Goal: Task Accomplishment & Management: Manage account settings

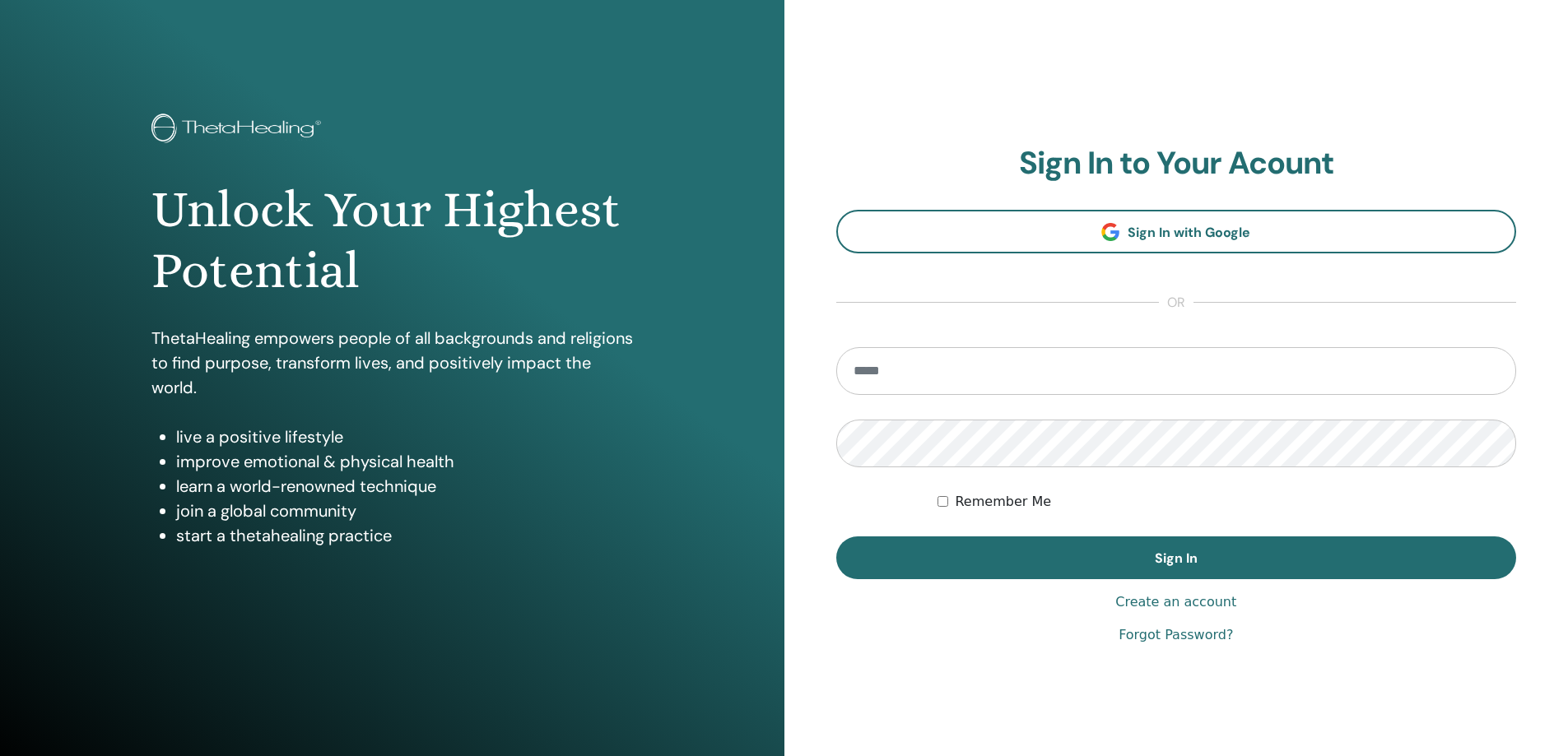
click at [887, 369] on input "email" at bounding box center [1176, 370] width 680 height 48
type input "*"
type input "**********"
click at [836, 536] on button "Sign In" at bounding box center [1176, 557] width 680 height 43
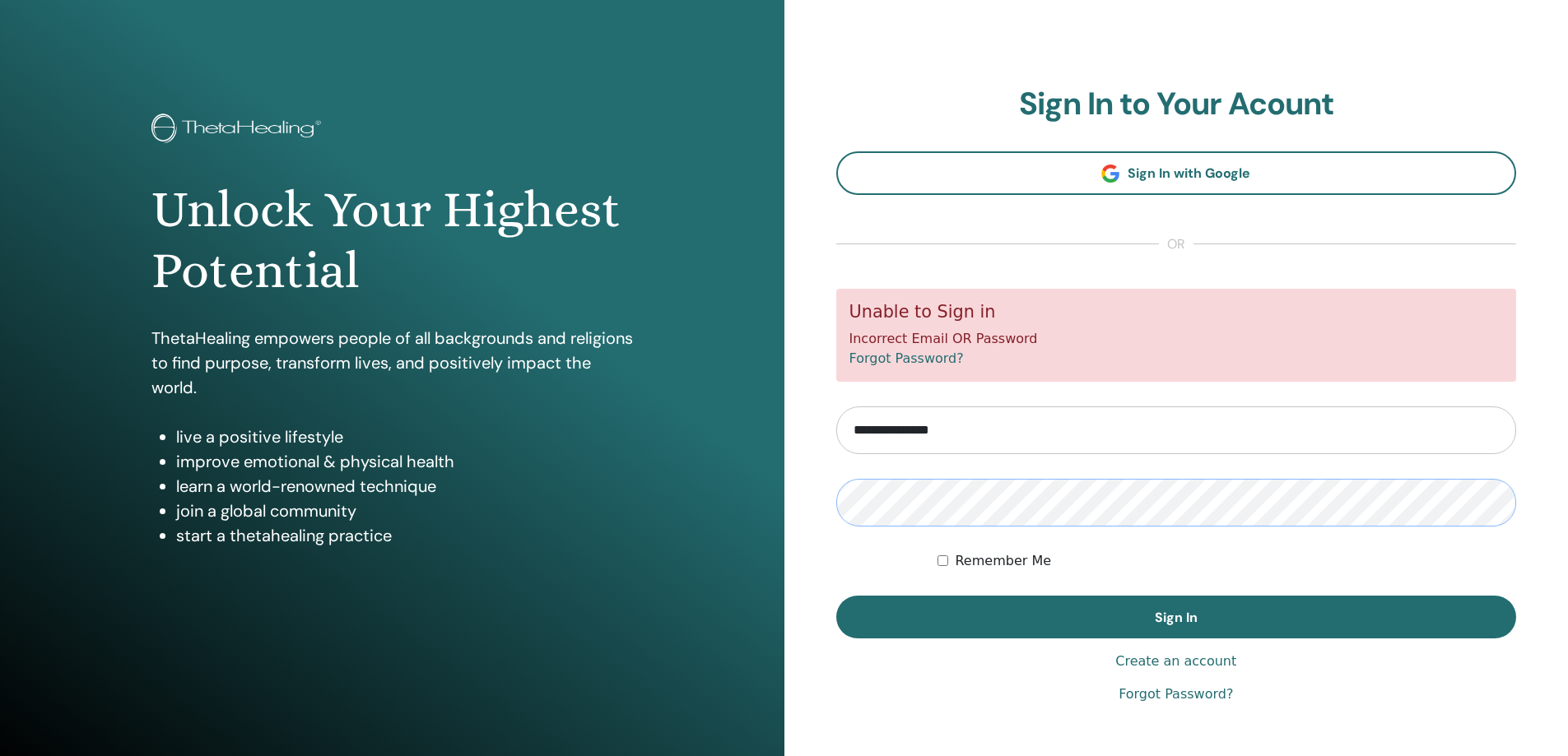
click at [836, 596] on button "Sign In" at bounding box center [1176, 617] width 680 height 43
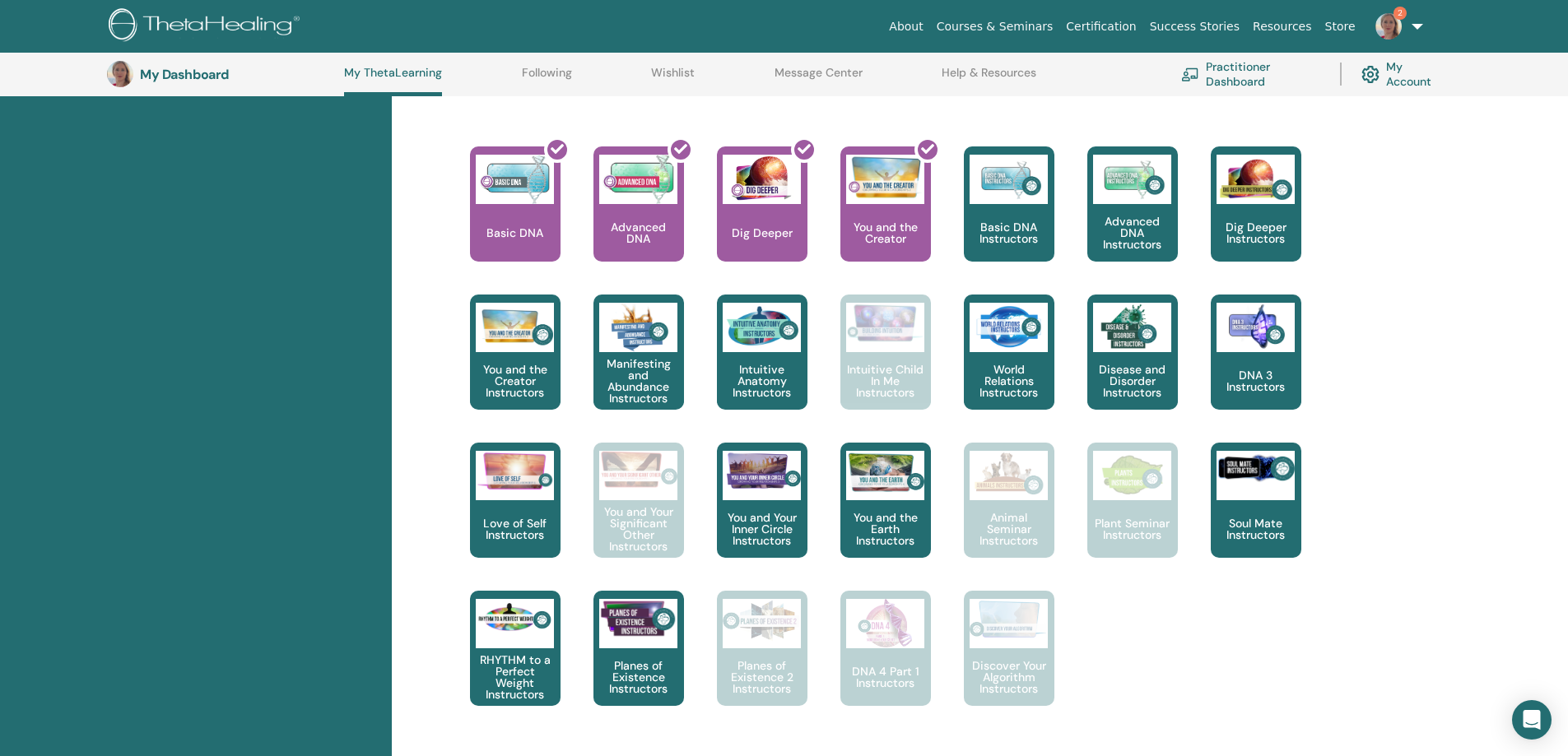
scroll to position [373, 0]
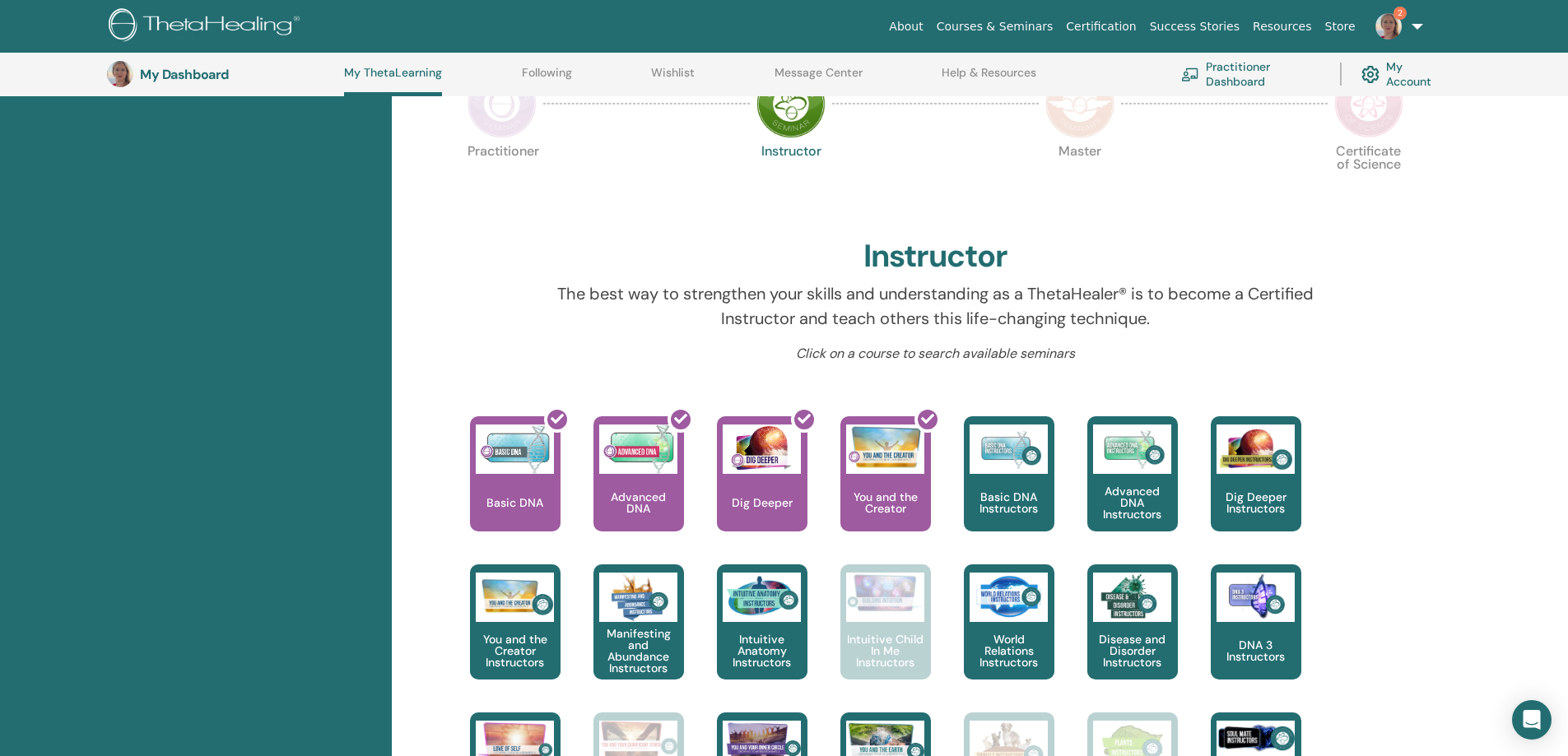
click at [1392, 21] on img at bounding box center [1388, 26] width 26 height 26
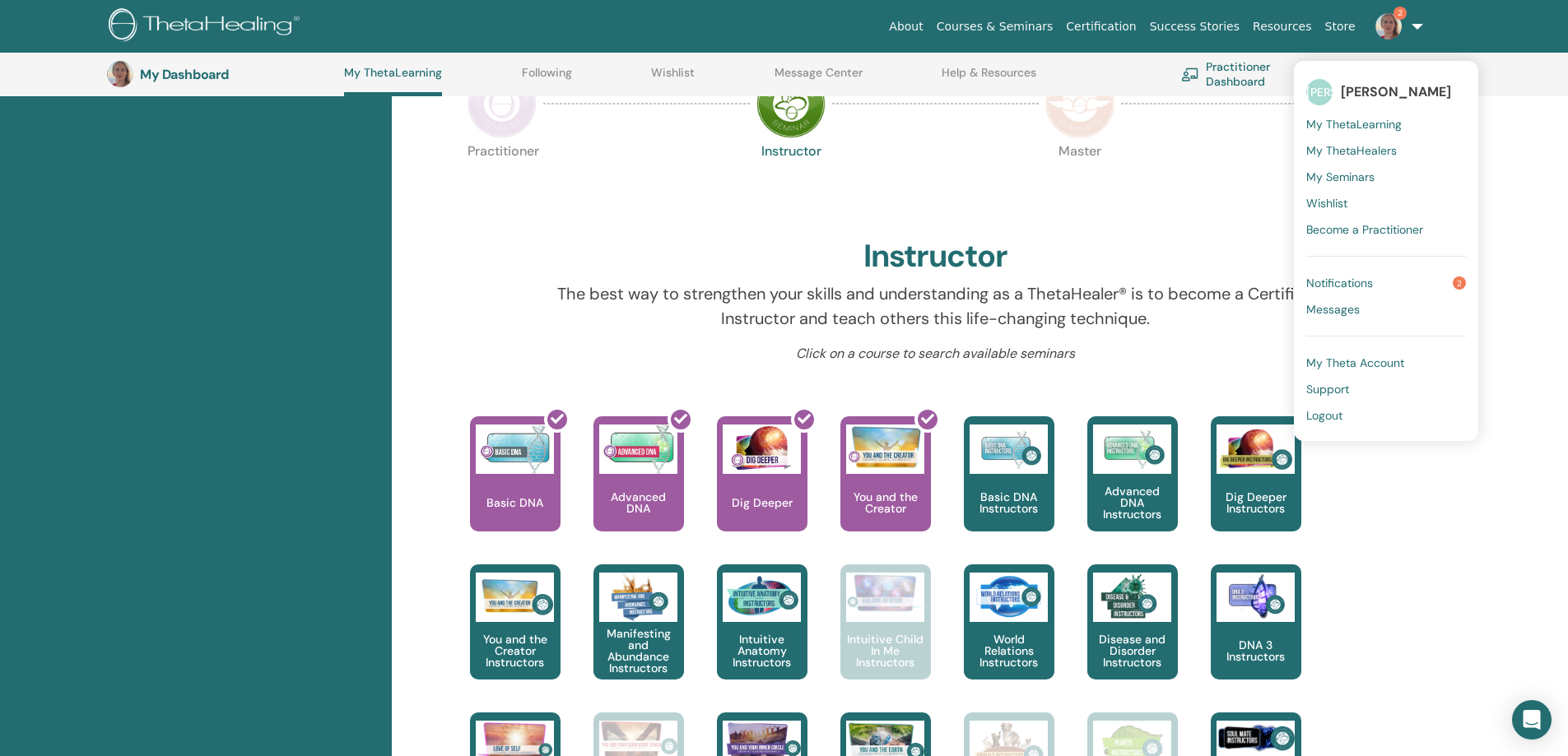
click at [1348, 290] on span "Notifications" at bounding box center [1340, 282] width 67 height 14
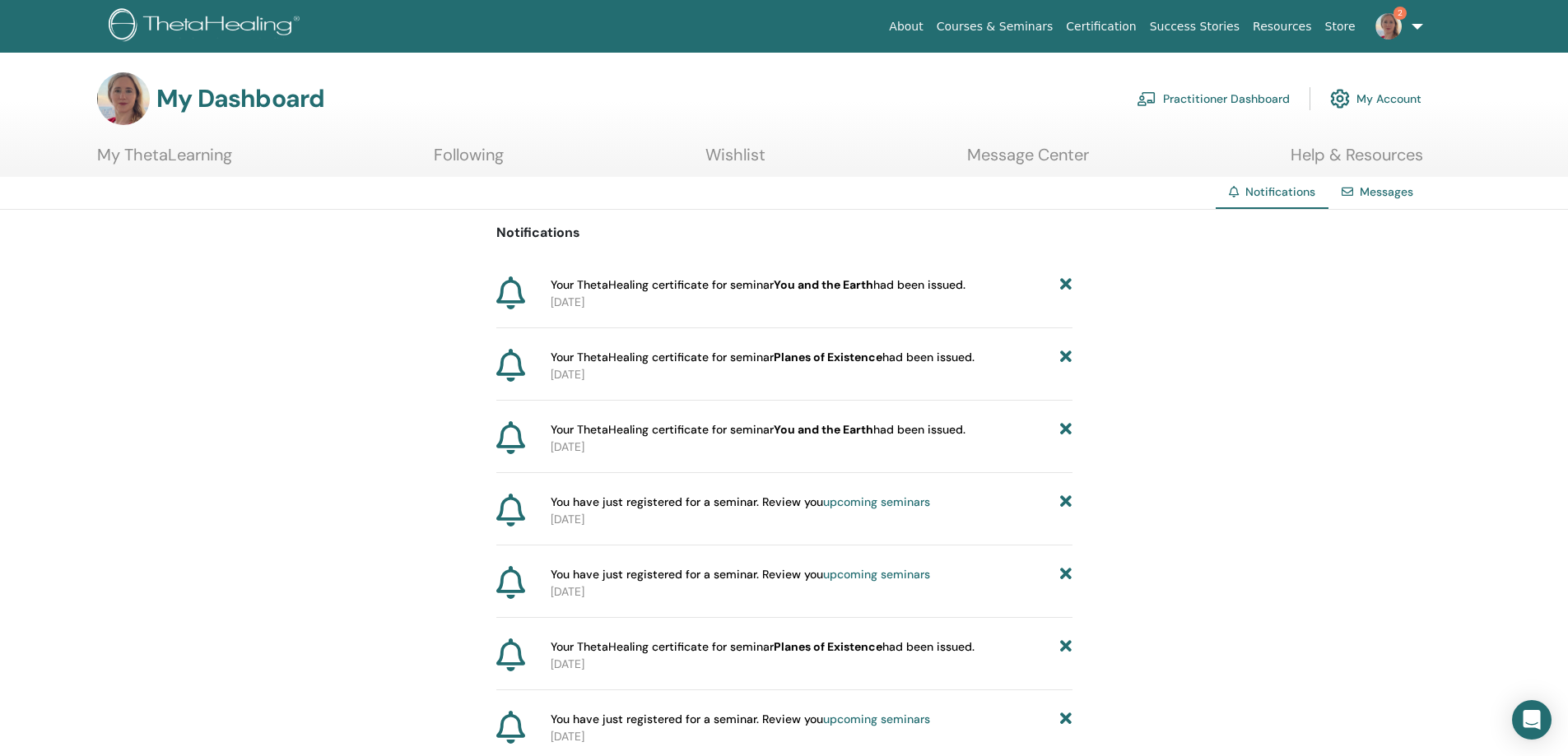
click at [1044, 159] on link "Message Center" at bounding box center [1028, 160] width 121 height 32
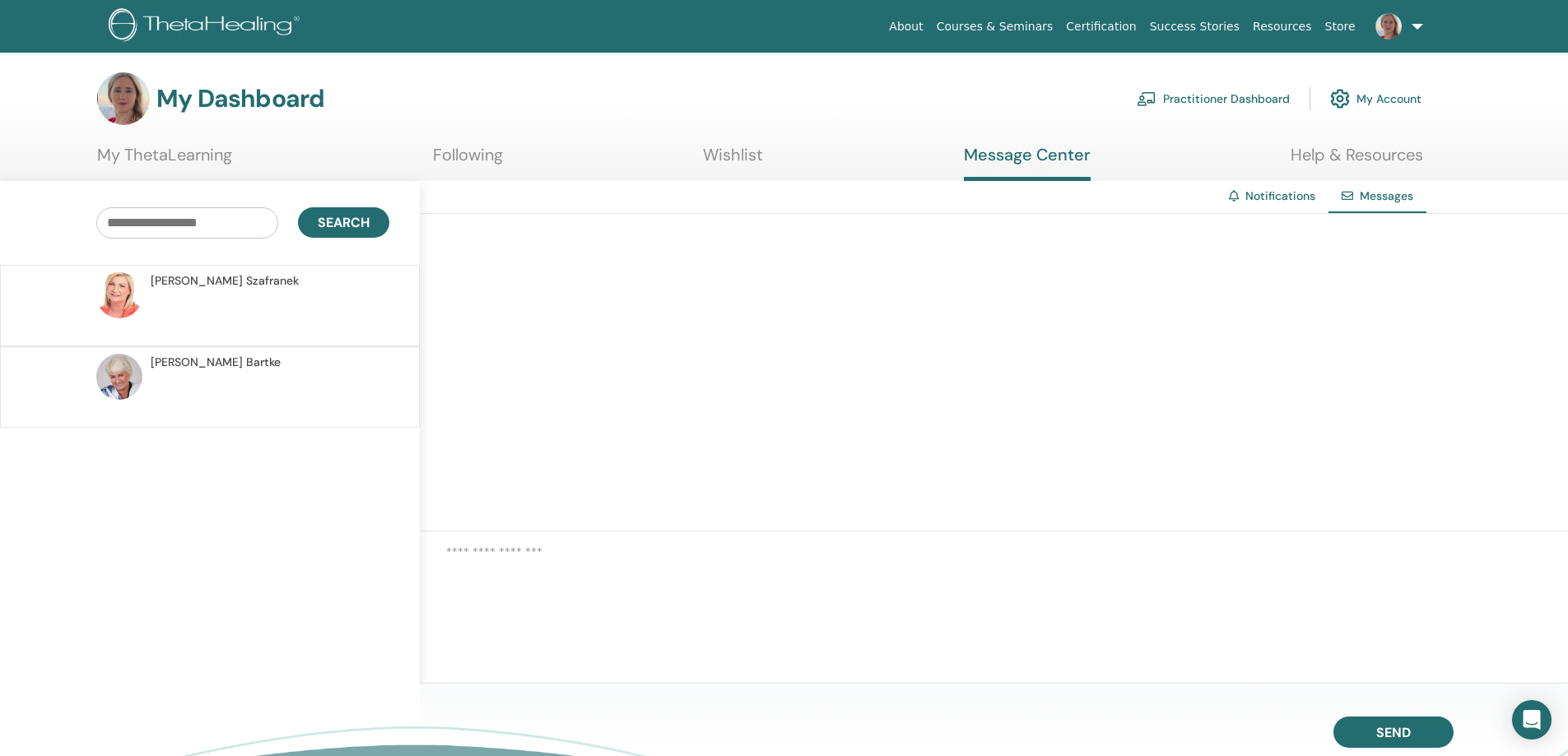
click at [138, 158] on link "My ThetaLearning" at bounding box center [164, 160] width 135 height 32
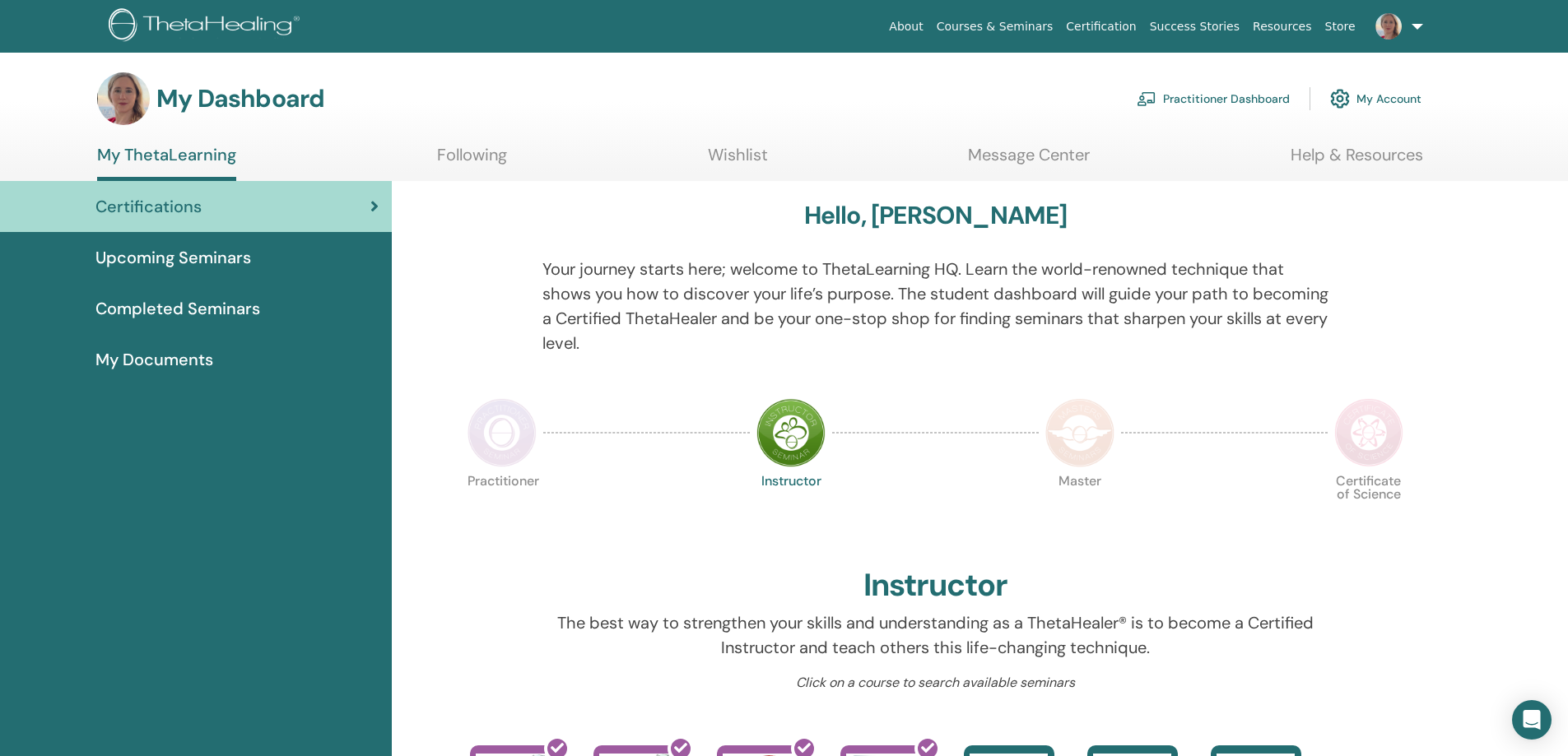
click at [212, 316] on span "Completed Seminars" at bounding box center [178, 308] width 165 height 24
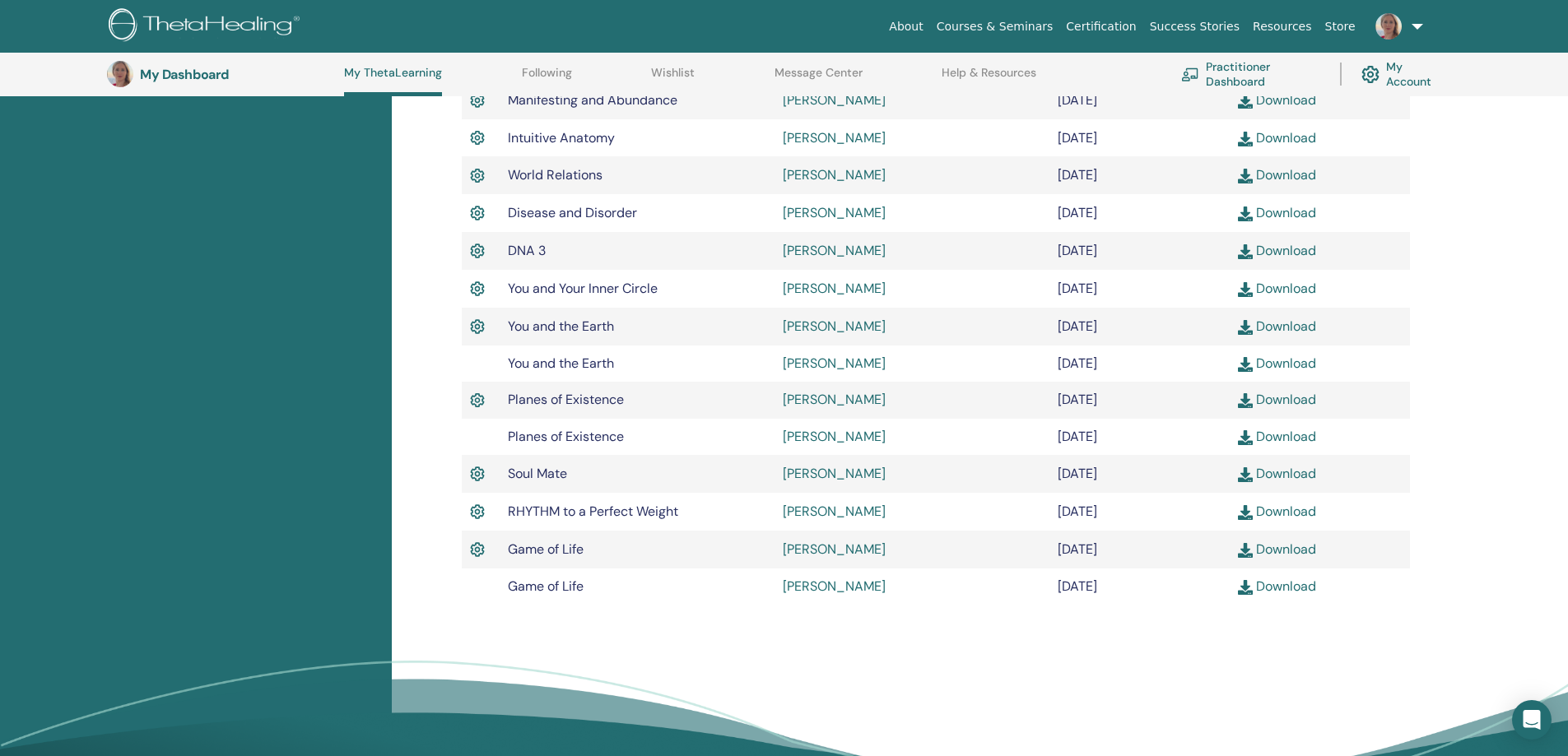
scroll to position [784, 0]
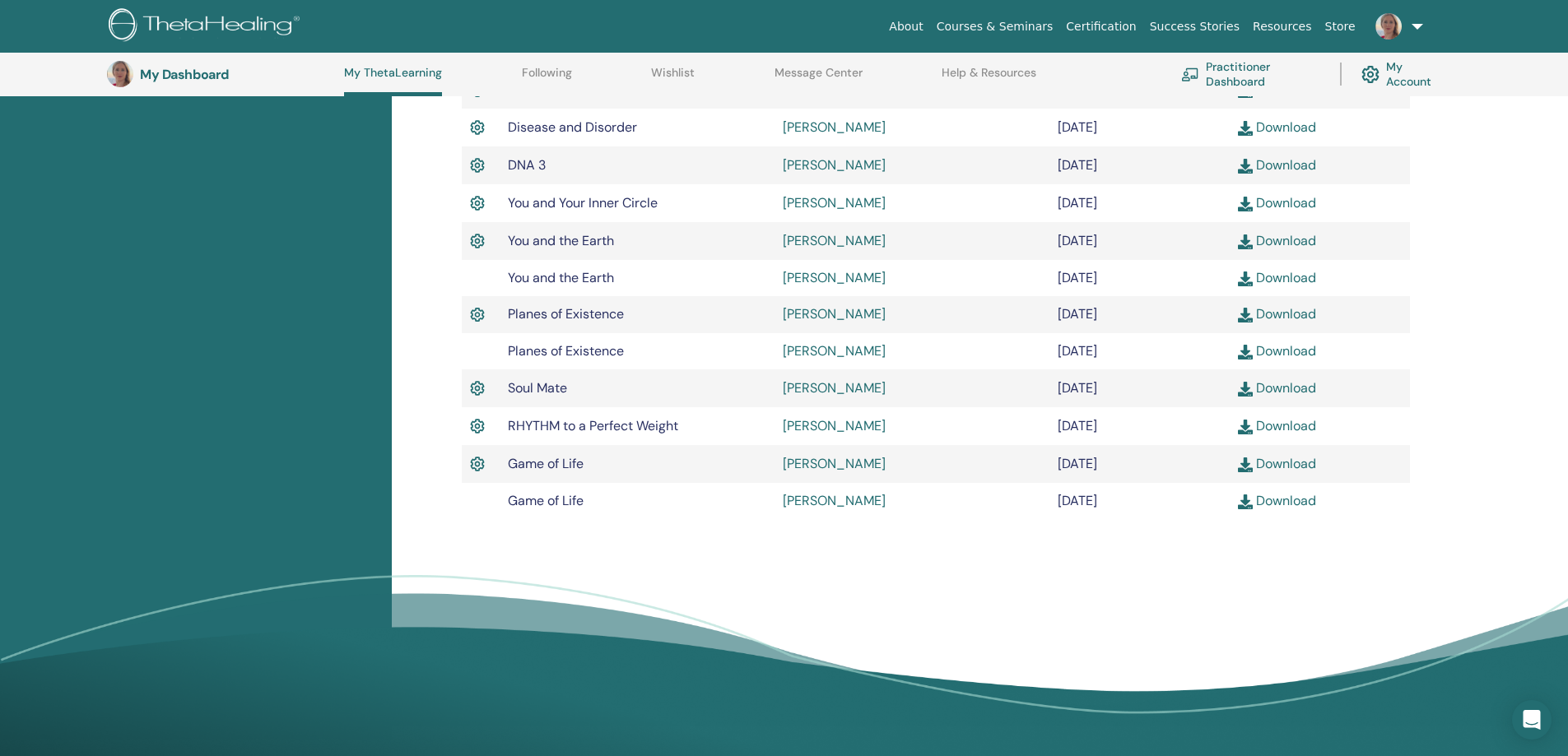
click at [1247, 354] on img at bounding box center [1246, 352] width 14 height 14
click at [1247, 282] on img at bounding box center [1246, 279] width 14 height 14
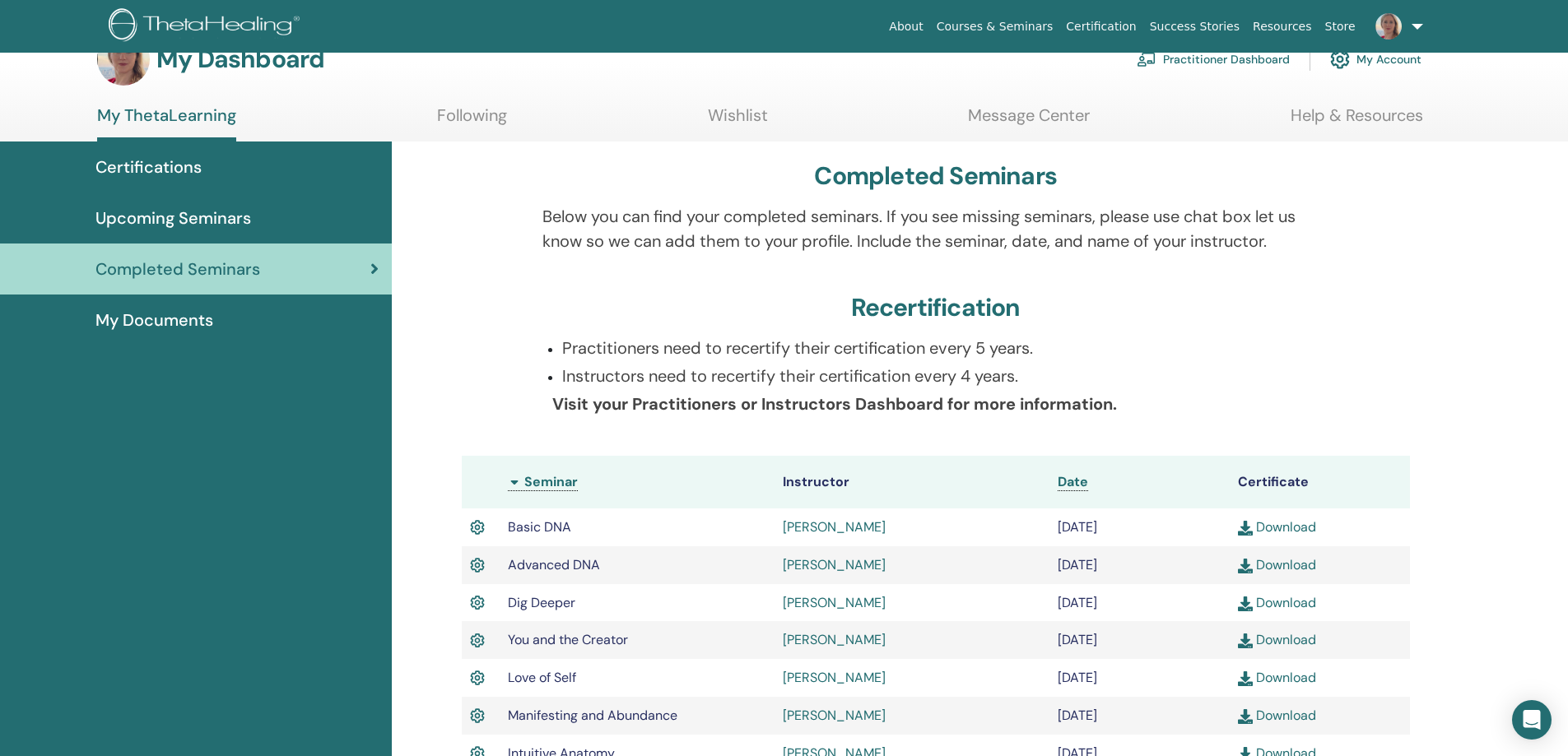
scroll to position [0, 0]
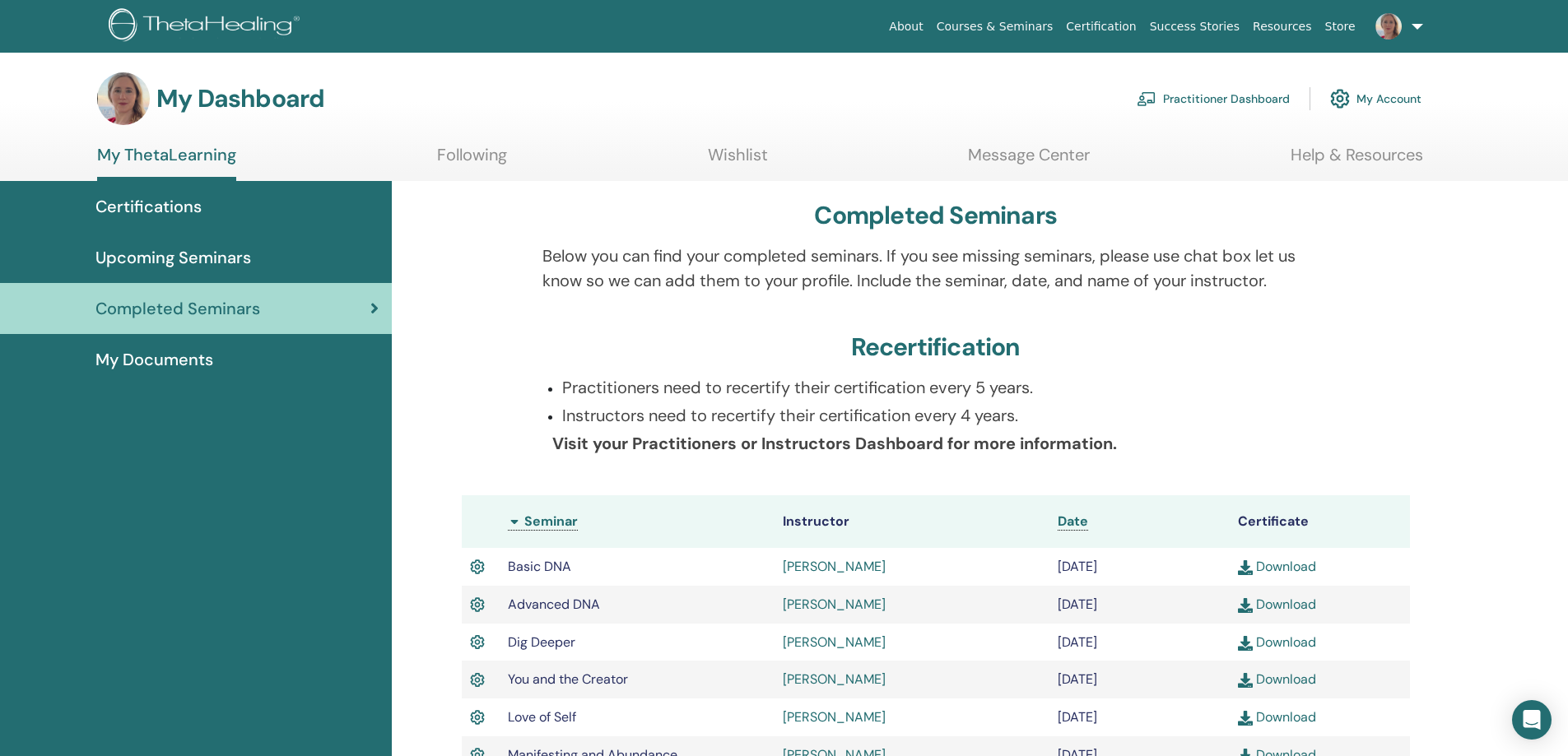
click at [113, 109] on img at bounding box center [123, 99] width 53 height 53
click at [1377, 97] on link "My Account" at bounding box center [1375, 99] width 91 height 36
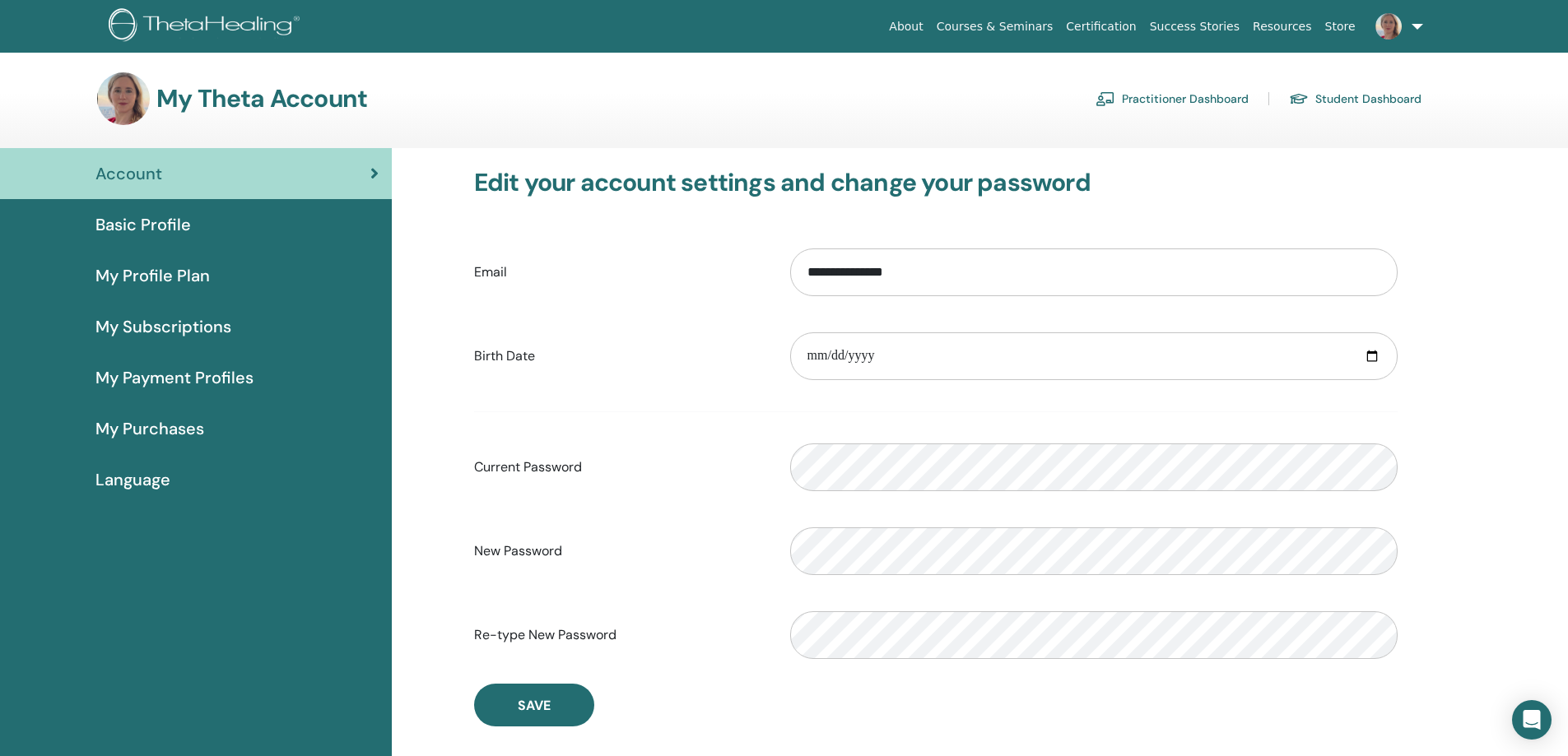
click at [129, 227] on span "Basic Profile" at bounding box center [142, 224] width 95 height 24
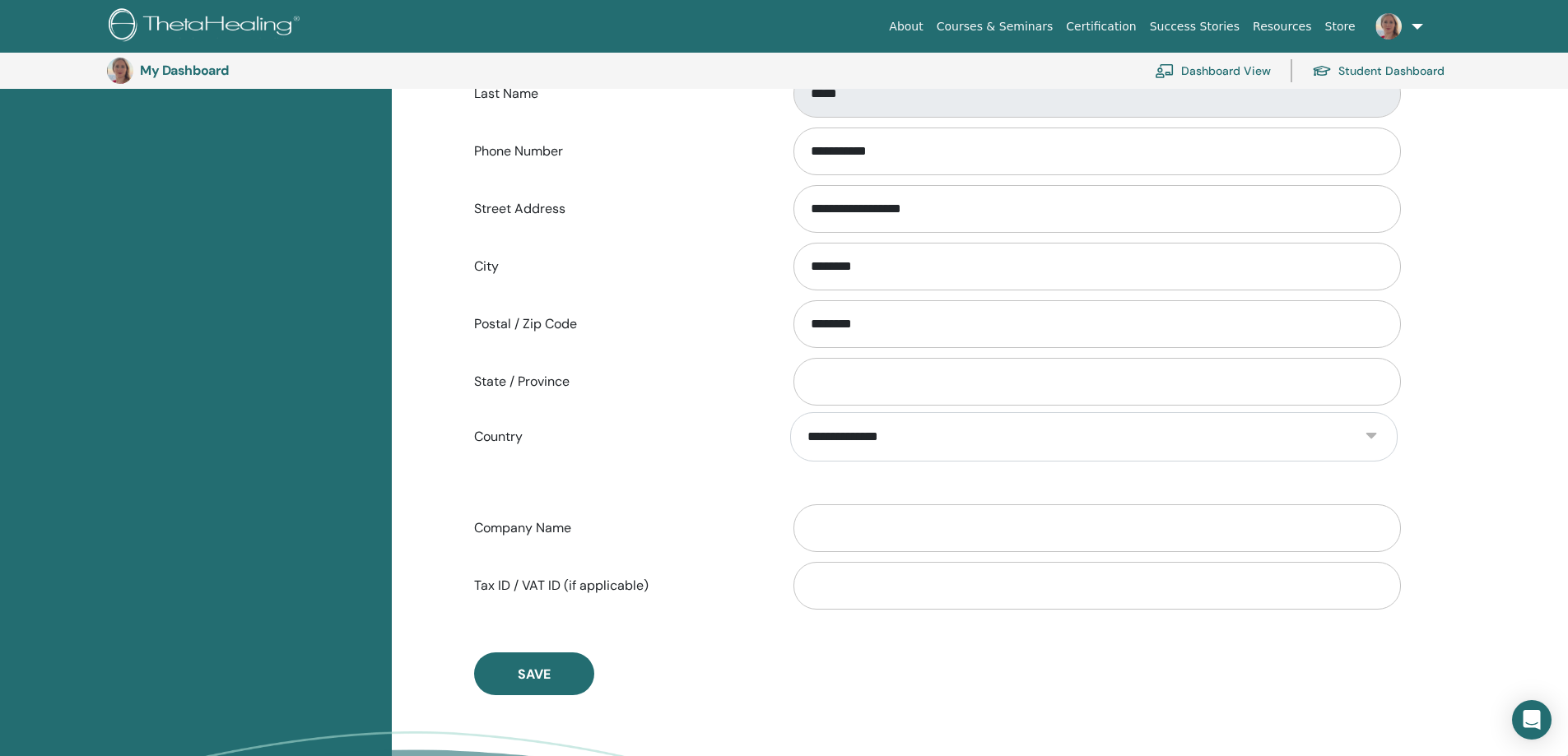
scroll to position [530, 0]
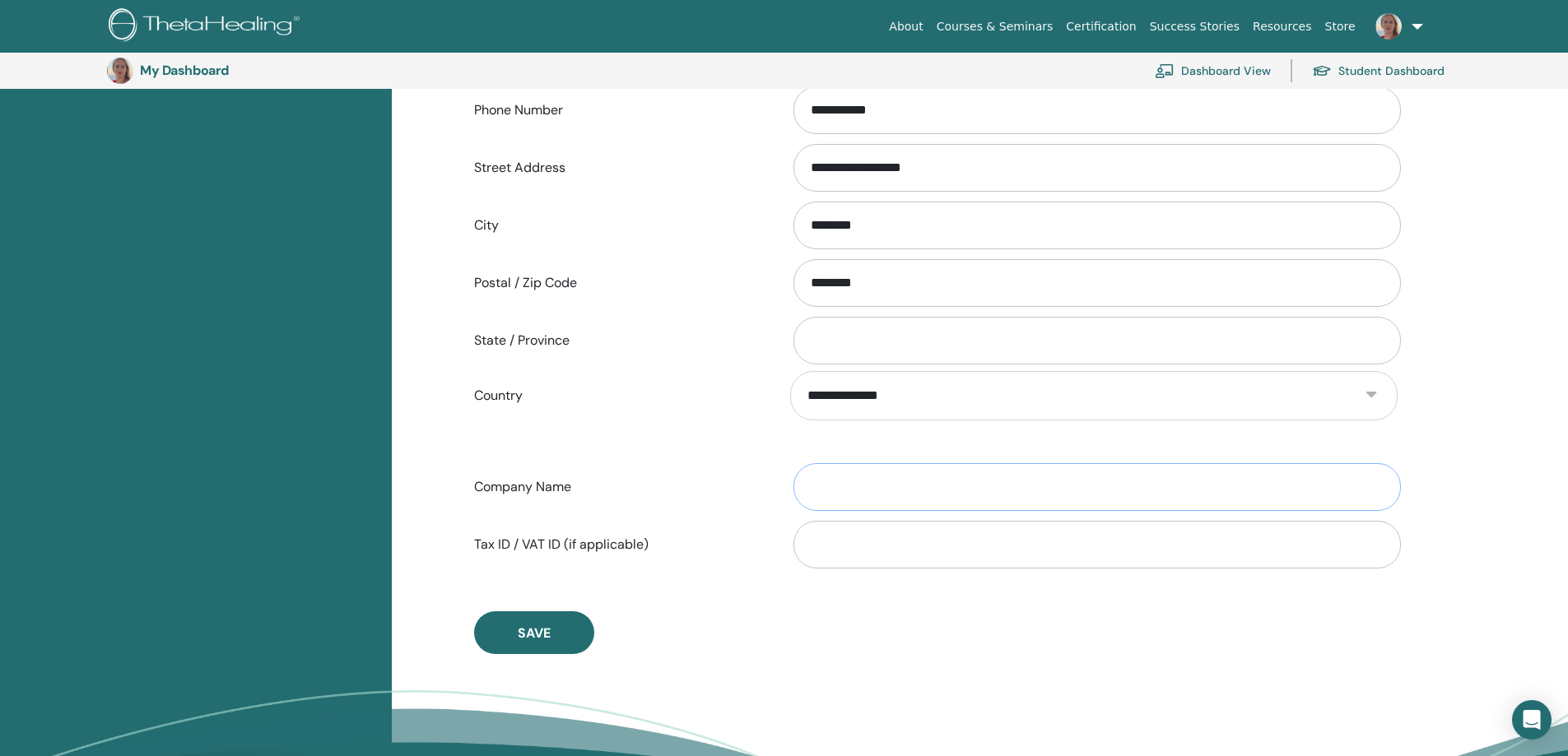
click at [875, 483] on input "Company Name" at bounding box center [1097, 487] width 608 height 48
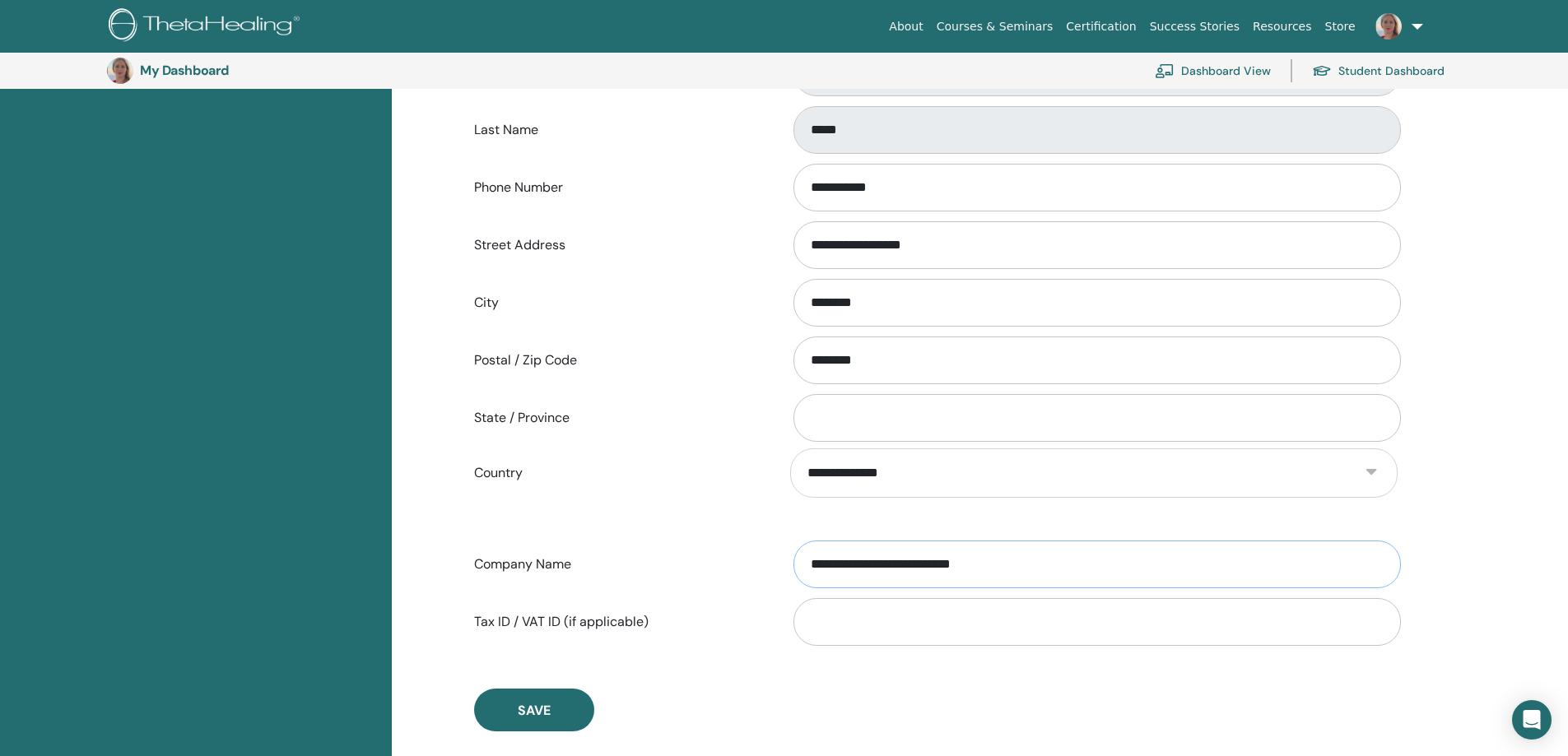
scroll to position [201, 0]
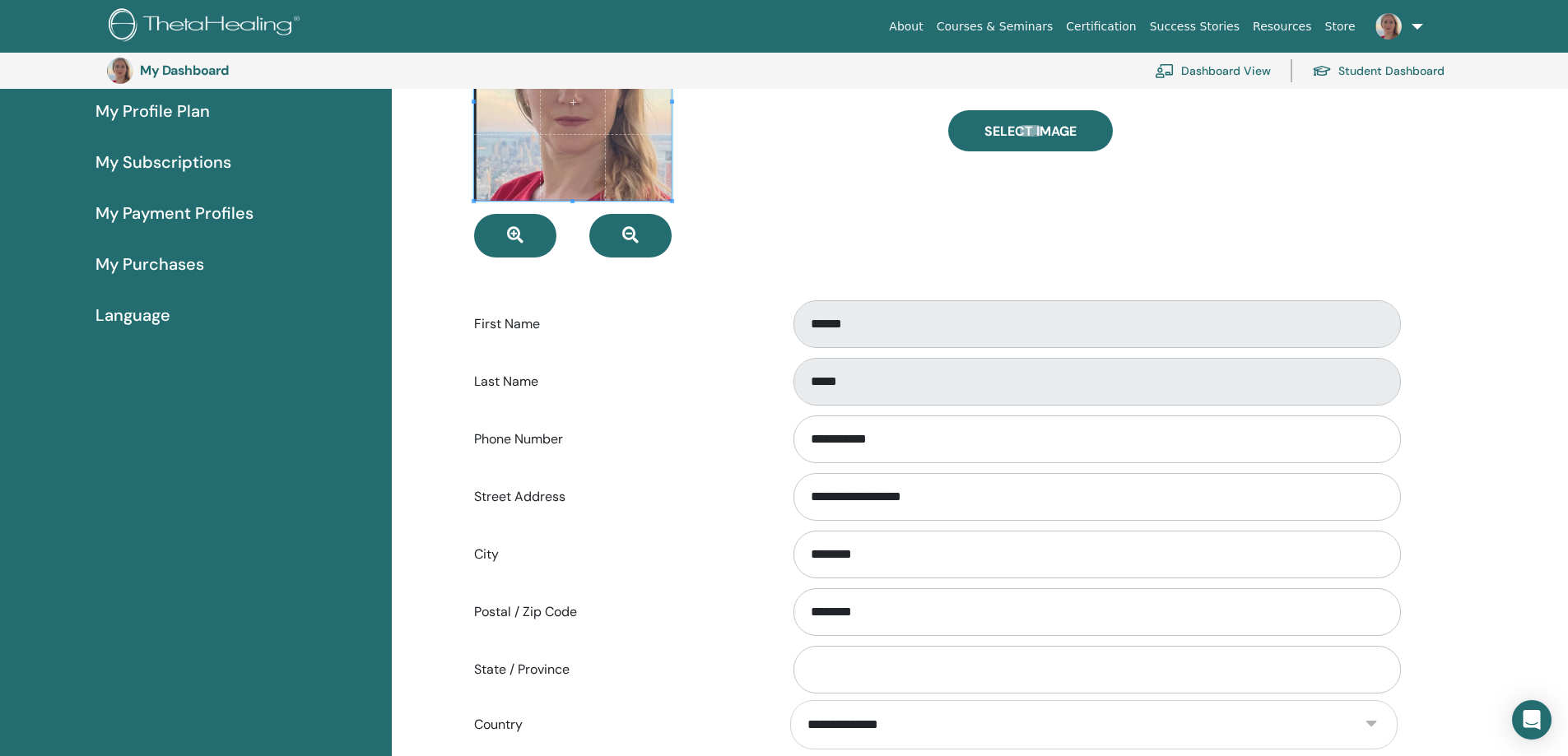
type input "**********"
drag, startPoint x: 816, startPoint y: 435, endPoint x: 771, endPoint y: 433, distance: 45.0
click at [771, 433] on div "**********" at bounding box center [936, 439] width 948 height 54
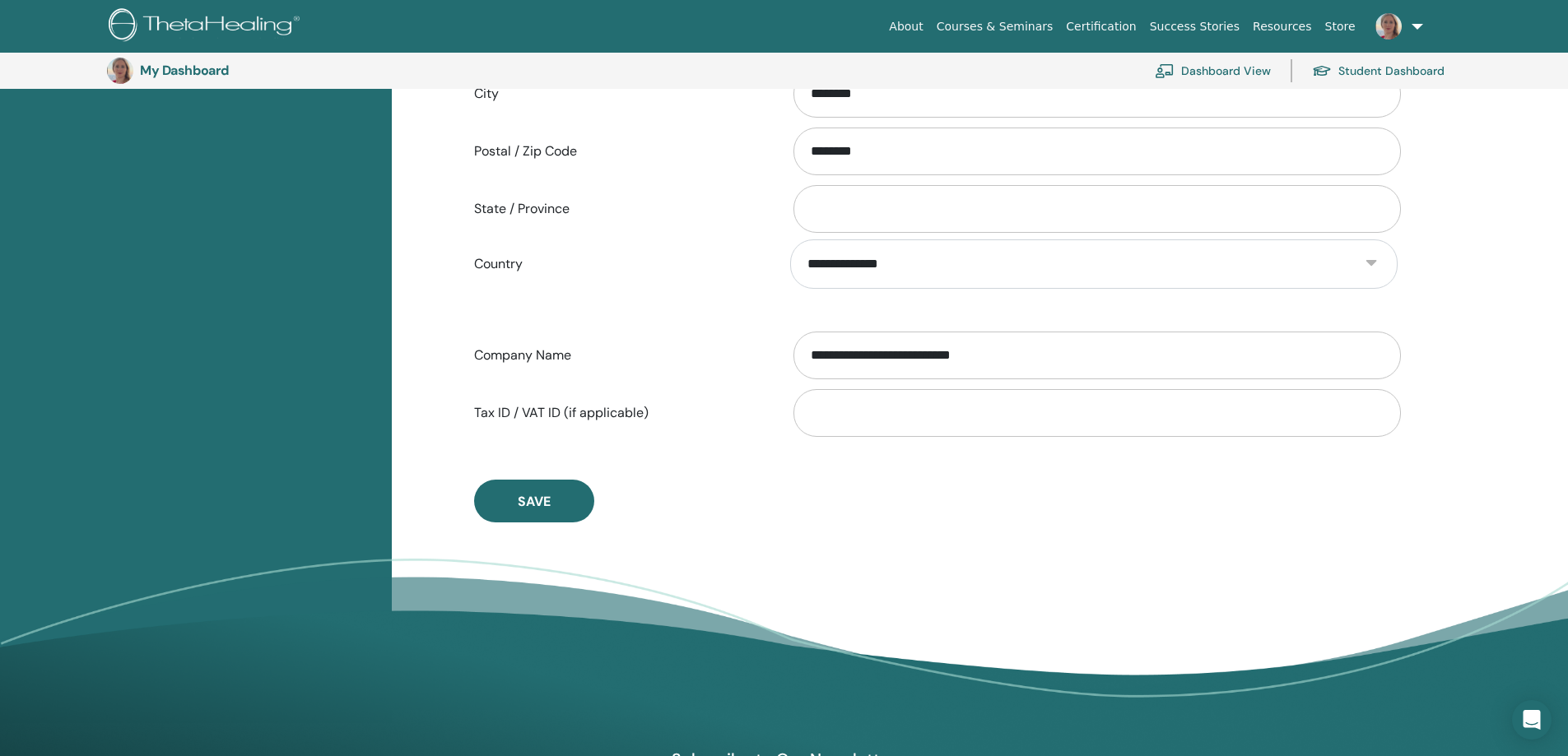
scroll to position [694, 0]
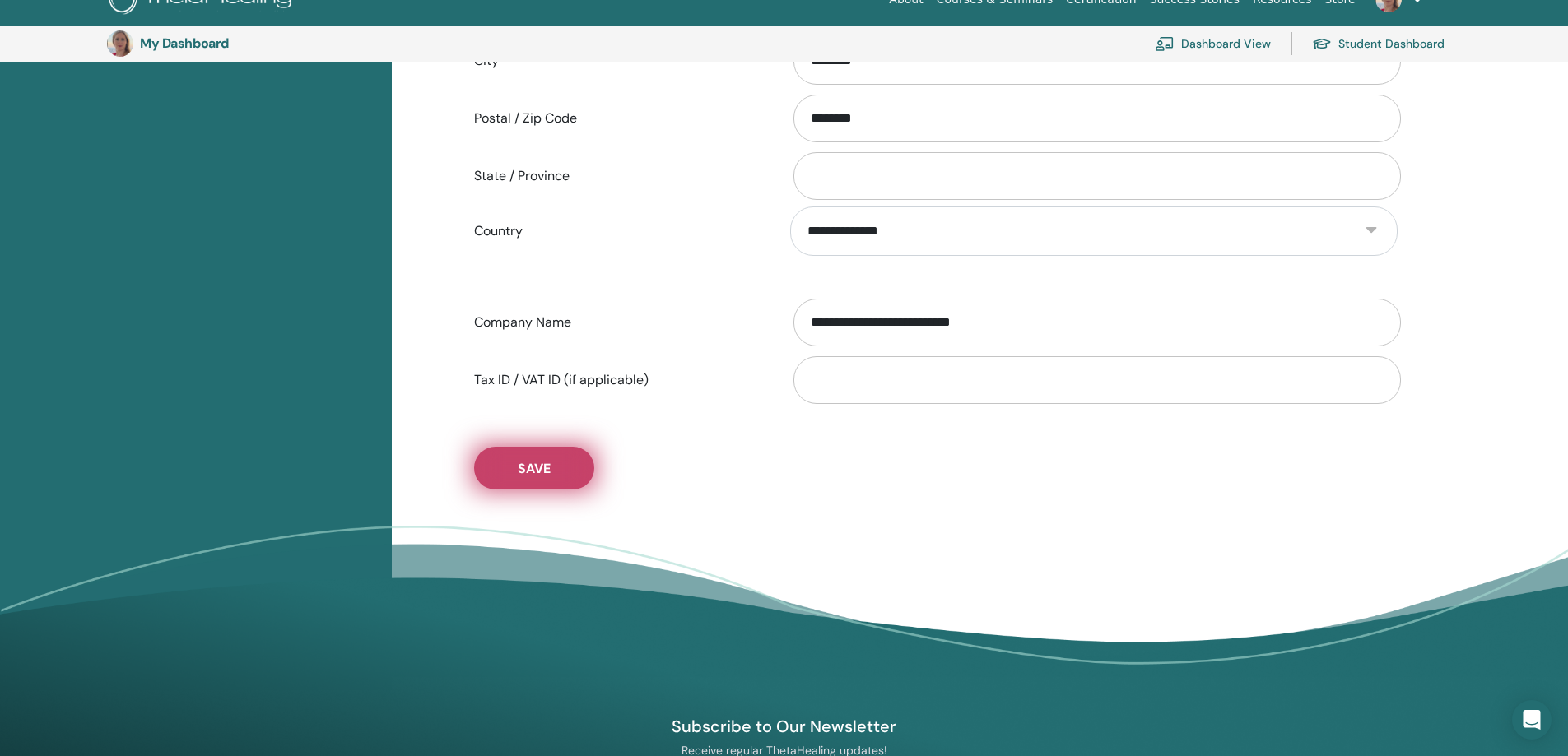
type input "**********"
click at [530, 470] on span "Save" at bounding box center [534, 468] width 33 height 17
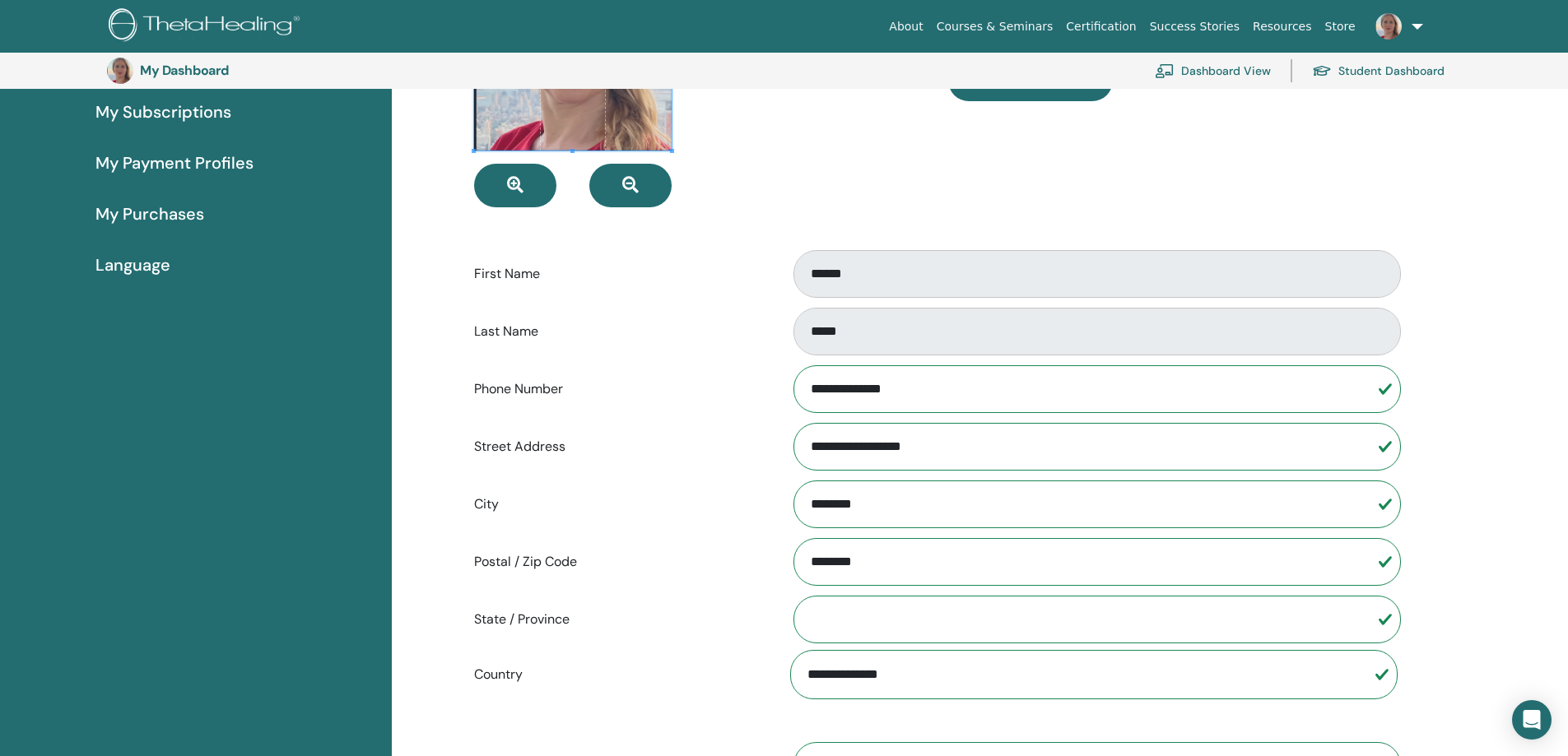
scroll to position [201, 0]
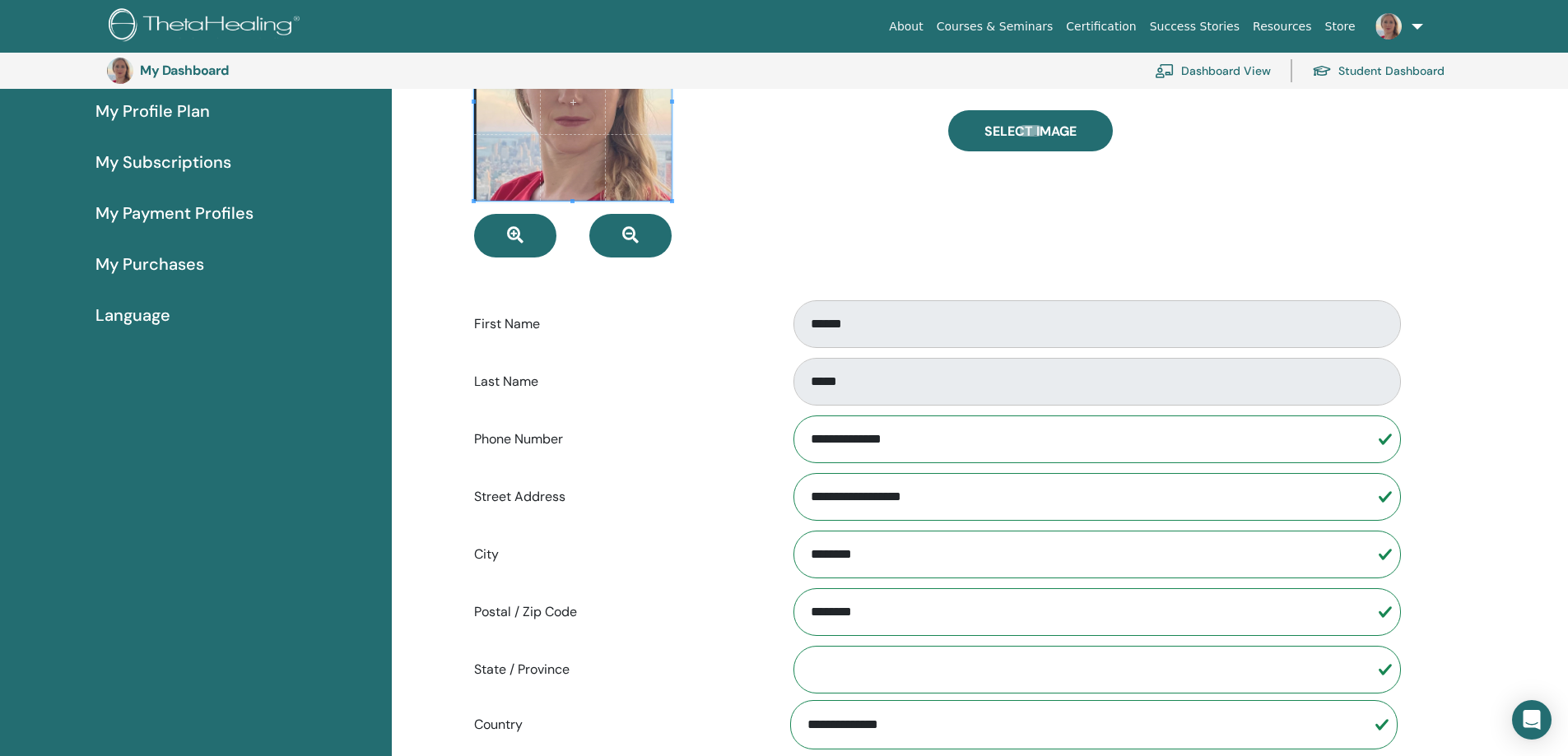
click at [199, 206] on span "My Payment Profiles" at bounding box center [174, 213] width 158 height 24
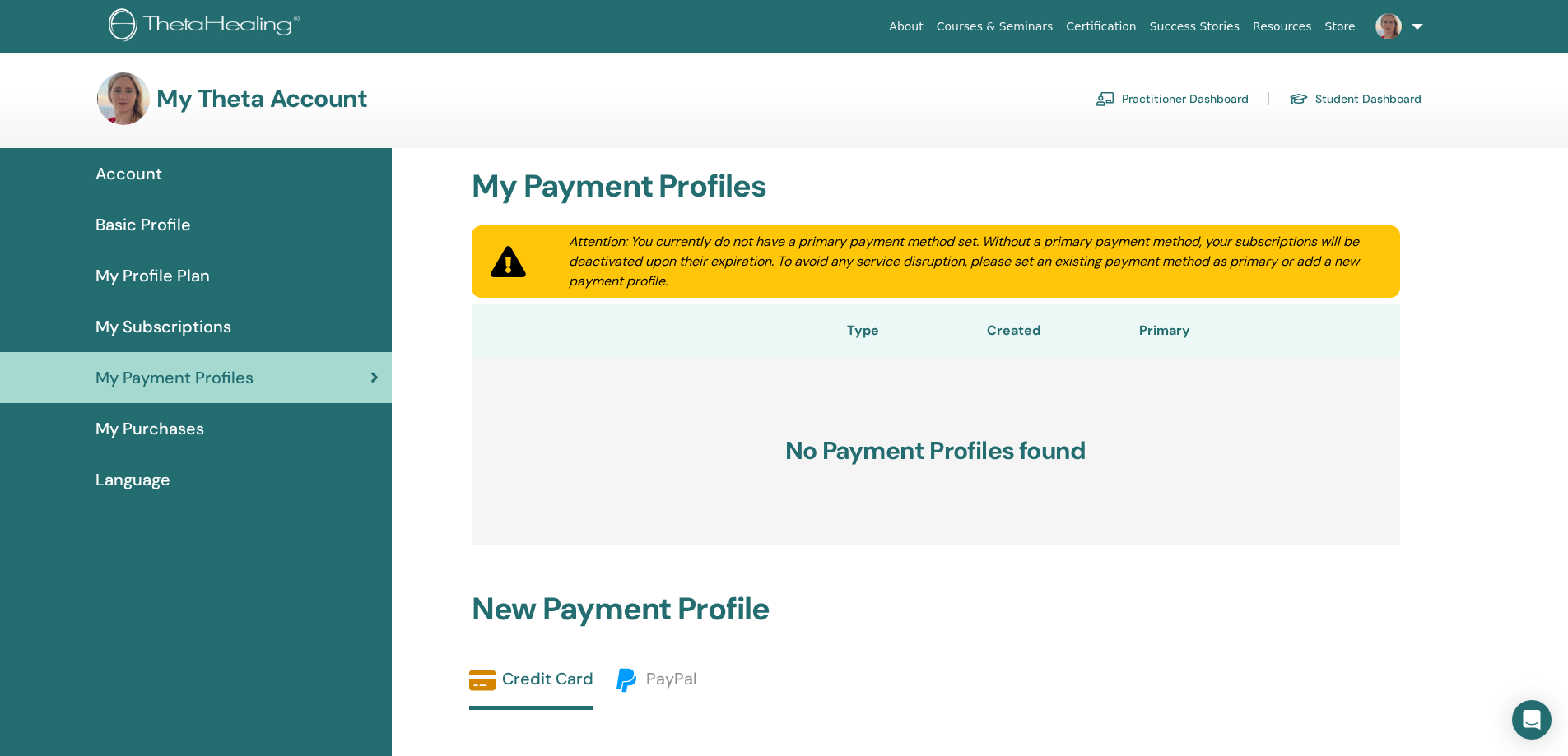
click at [174, 436] on span "My Purchases" at bounding box center [149, 428] width 109 height 24
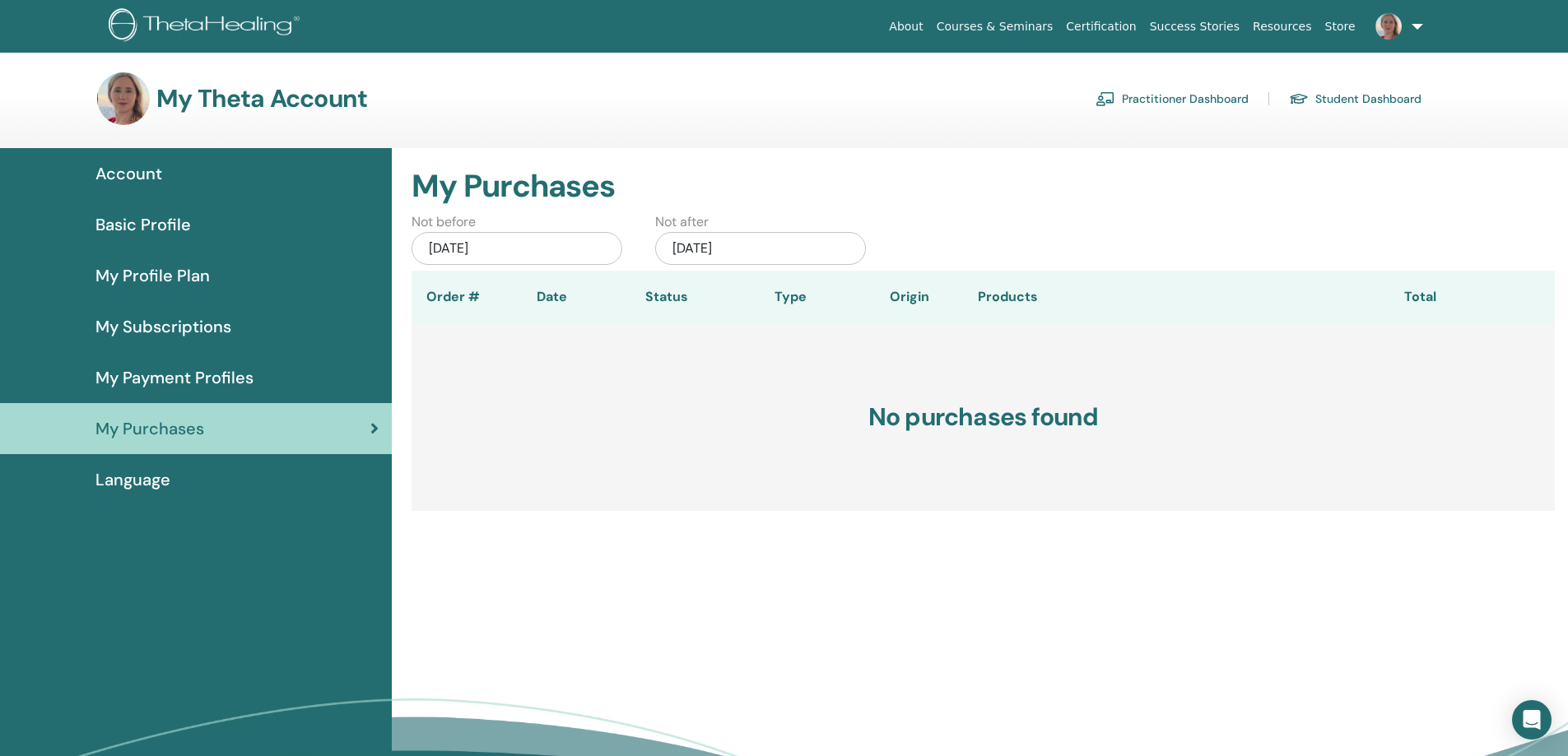
click at [145, 476] on span "Language" at bounding box center [132, 479] width 75 height 24
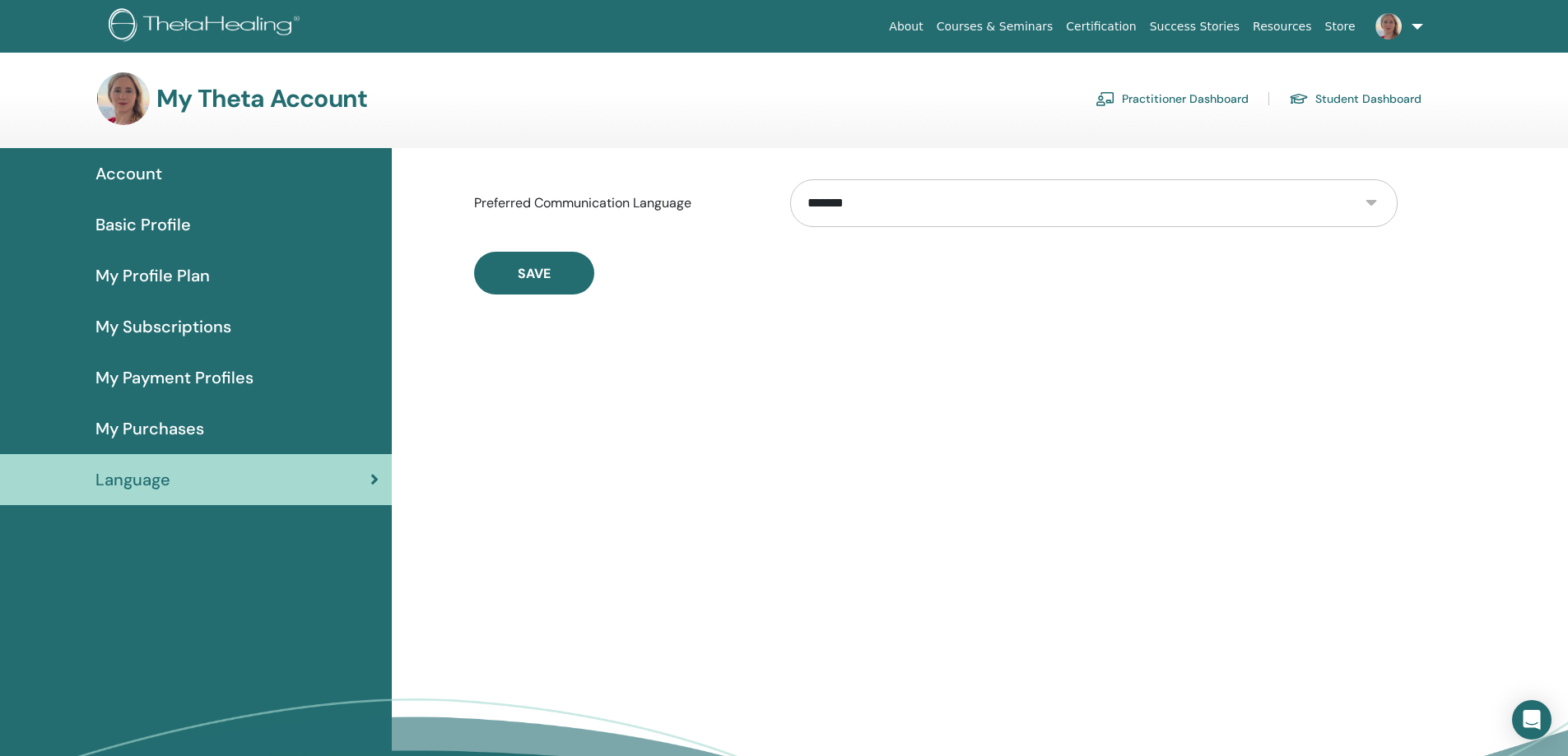
click at [163, 313] on link "My Subscriptions" at bounding box center [196, 327] width 392 height 51
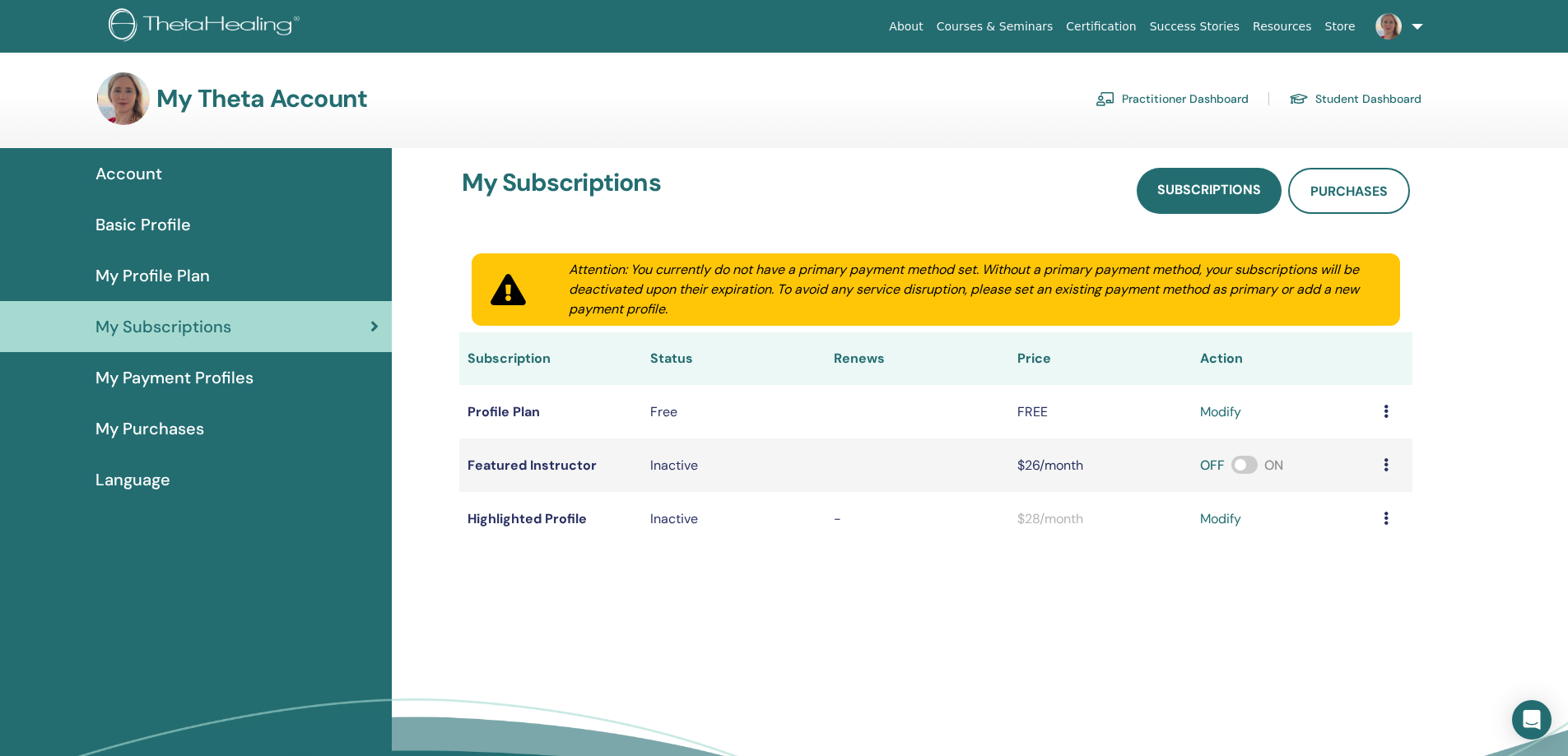
click at [169, 282] on span "My Profile Plan" at bounding box center [152, 275] width 114 height 24
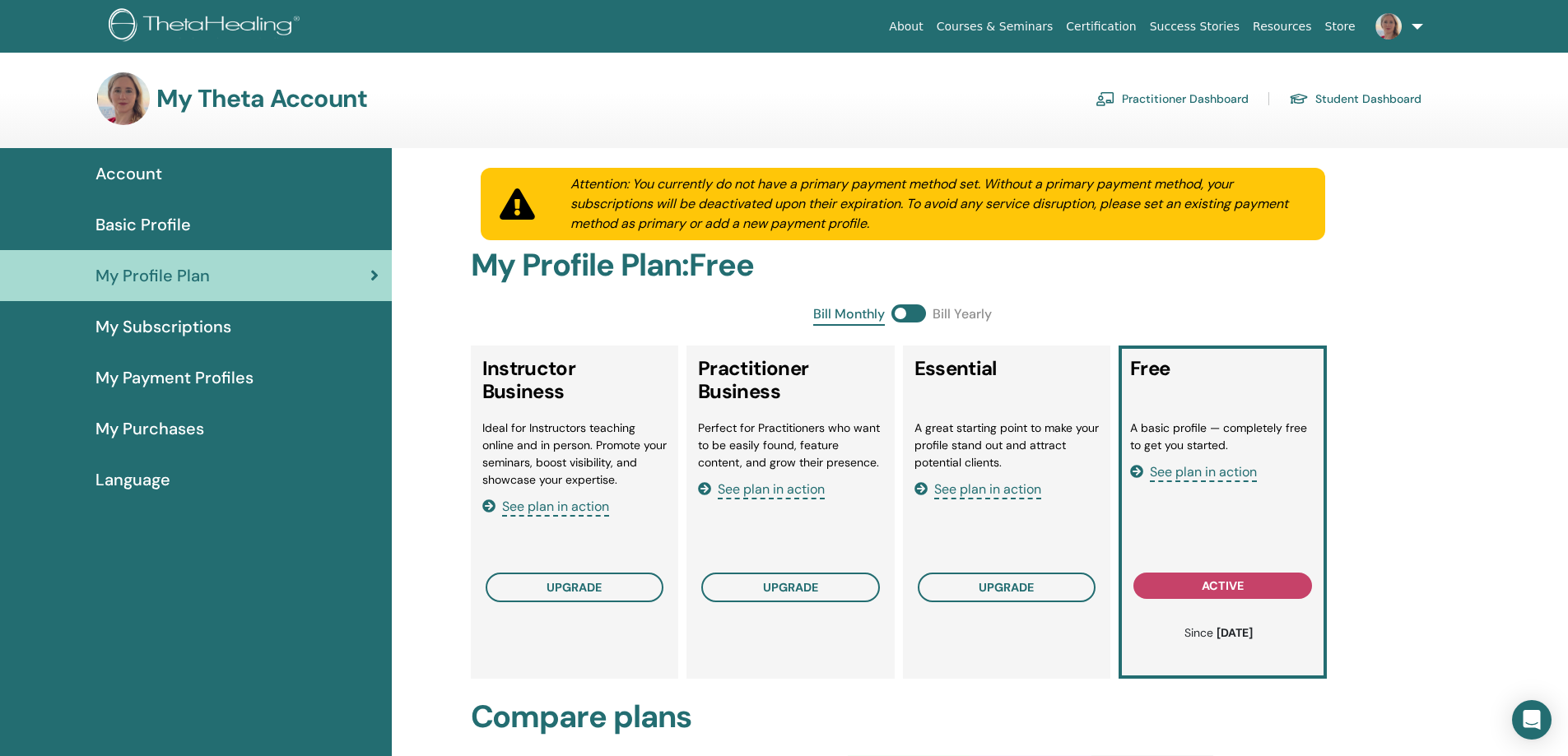
click at [193, 215] on div "Basic Profile" at bounding box center [196, 224] width 365 height 24
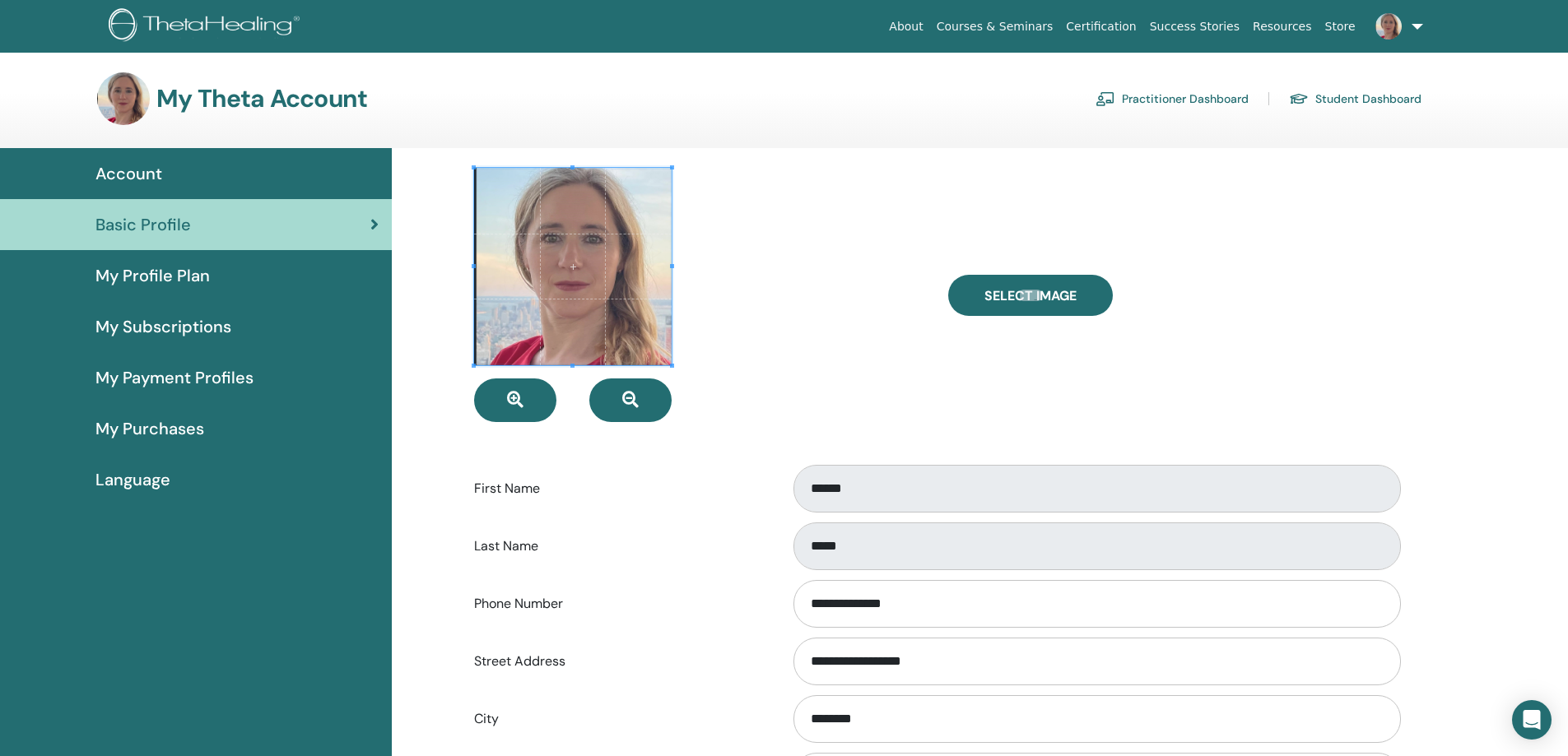
click at [915, 194] on div at bounding box center [698, 294] width 474 height 254
click at [182, 20] on img at bounding box center [207, 26] width 197 height 37
